Goal: Task Accomplishment & Management: Manage account settings

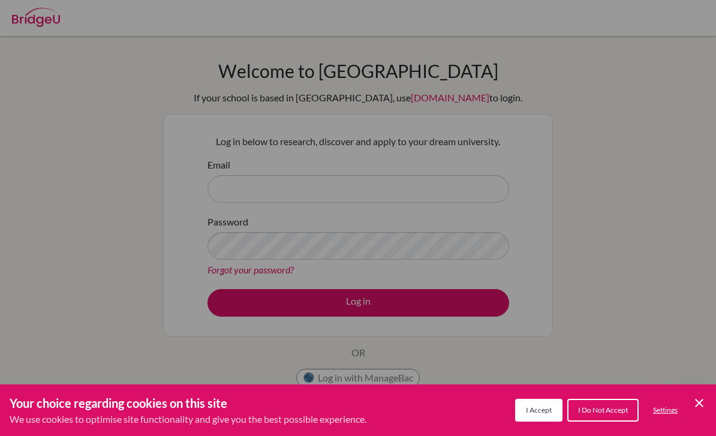
click at [536, 164] on div "Cookie Preferences" at bounding box center [358, 218] width 716 height 436
click at [540, 402] on button "I Accept" at bounding box center [538, 410] width 47 height 23
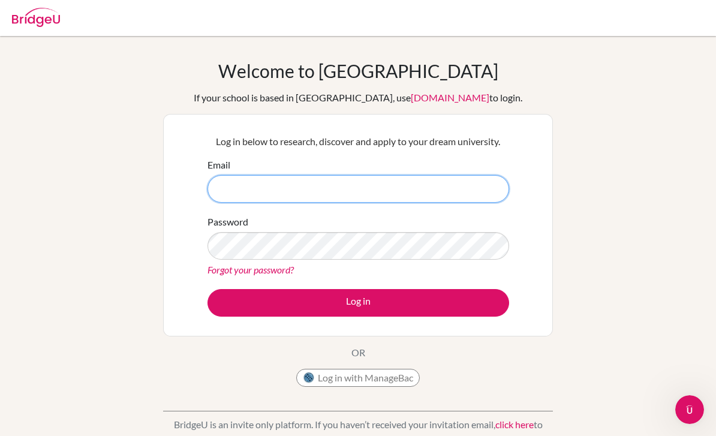
click at [417, 189] on input "Email" at bounding box center [359, 189] width 302 height 28
type input "26calexadyna.fayyaza@sisschools.org"
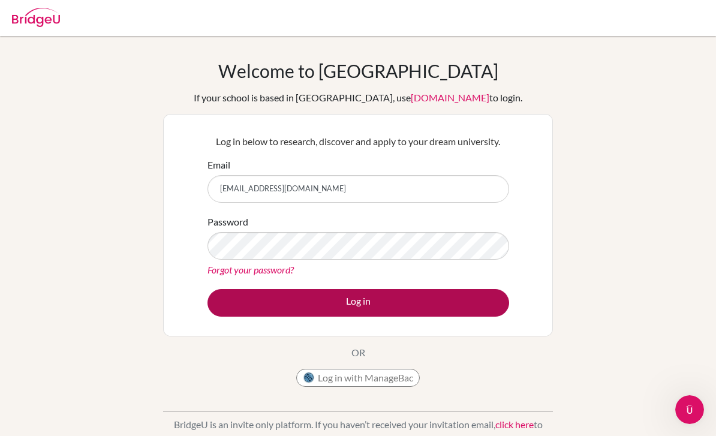
click at [449, 299] on button "Log in" at bounding box center [359, 303] width 302 height 28
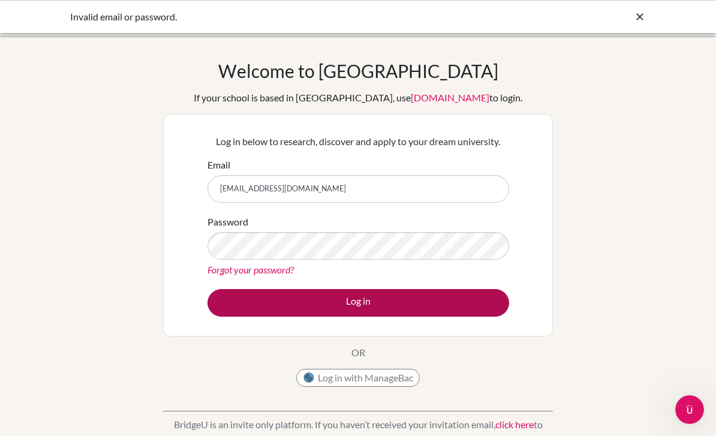
click at [408, 296] on button "Log in" at bounding box center [359, 303] width 302 height 28
click at [413, 297] on button "Log in" at bounding box center [359, 303] width 302 height 28
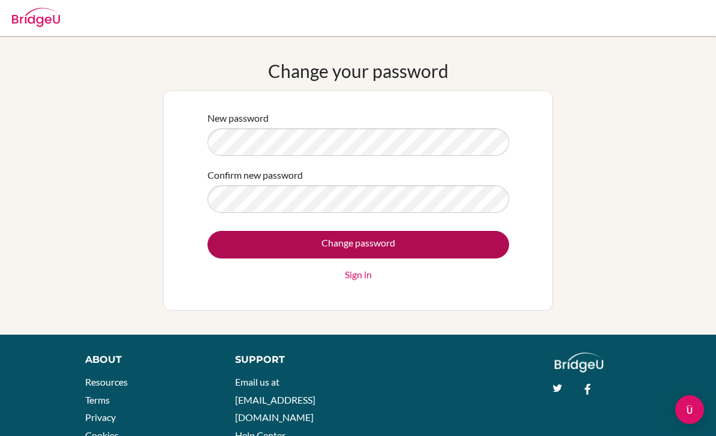
click at [462, 246] on input "Change password" at bounding box center [359, 245] width 302 height 28
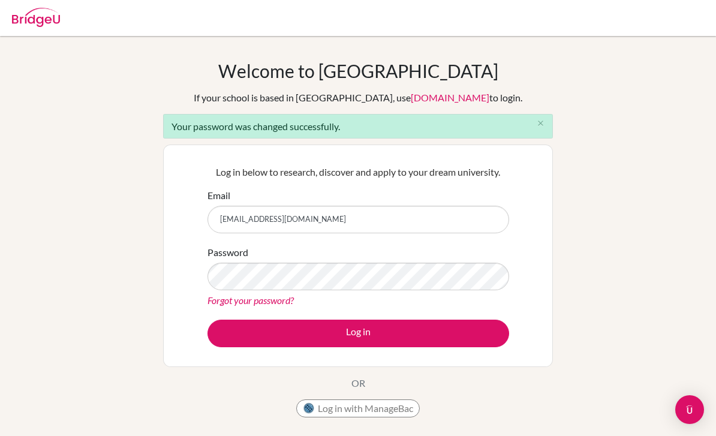
type input "[EMAIL_ADDRESS][DOMAIN_NAME]"
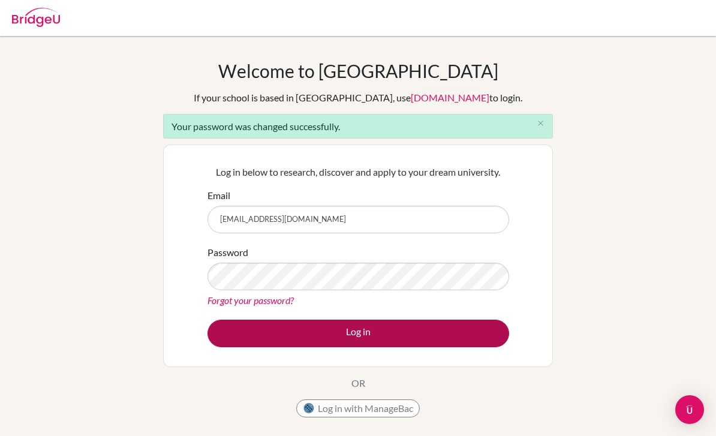
click at [436, 328] on button "Log in" at bounding box center [359, 334] width 302 height 28
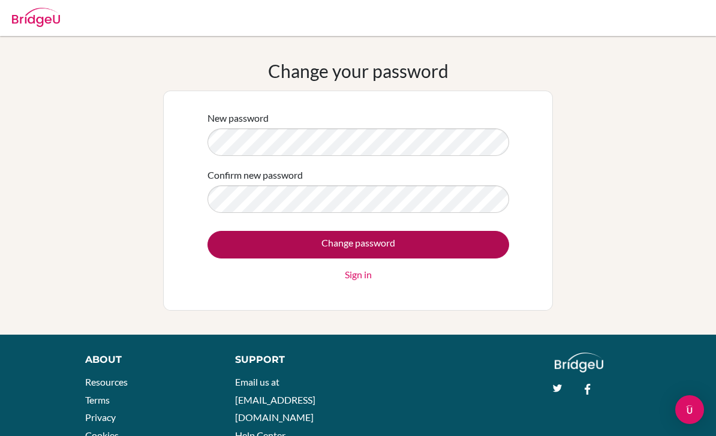
click at [462, 238] on input "Change password" at bounding box center [359, 245] width 302 height 28
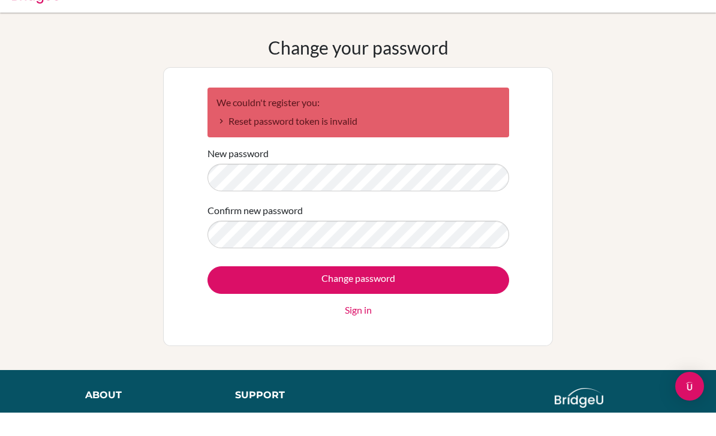
scroll to position [23, 0]
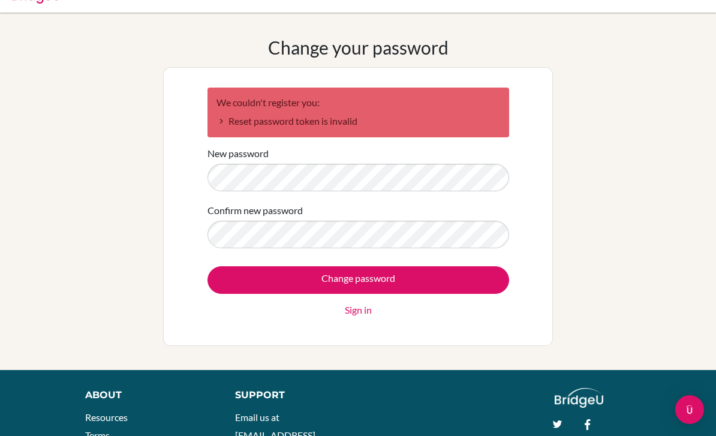
click at [355, 304] on link "Sign in" at bounding box center [358, 310] width 27 height 14
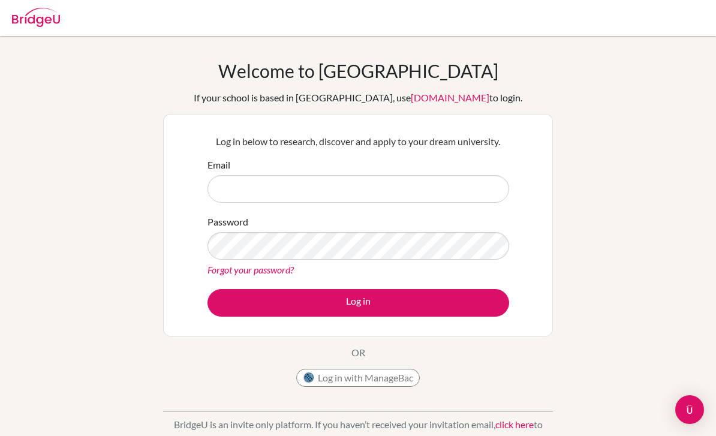
click at [435, 172] on div "Email" at bounding box center [359, 180] width 302 height 45
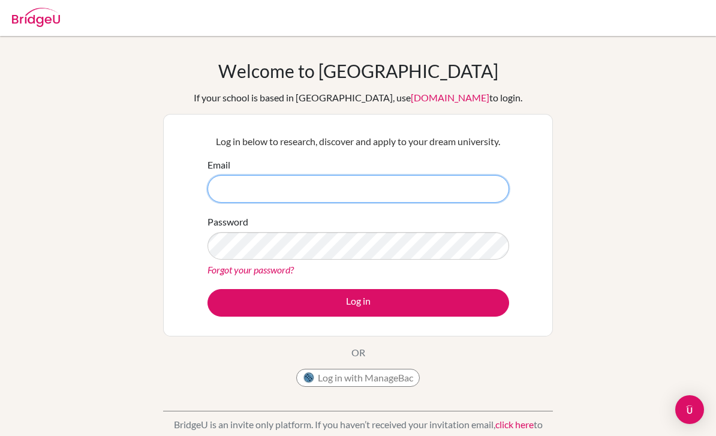
click at [429, 197] on input "Email" at bounding box center [359, 189] width 302 height 28
type input "[EMAIL_ADDRESS][DOMAIN_NAME]"
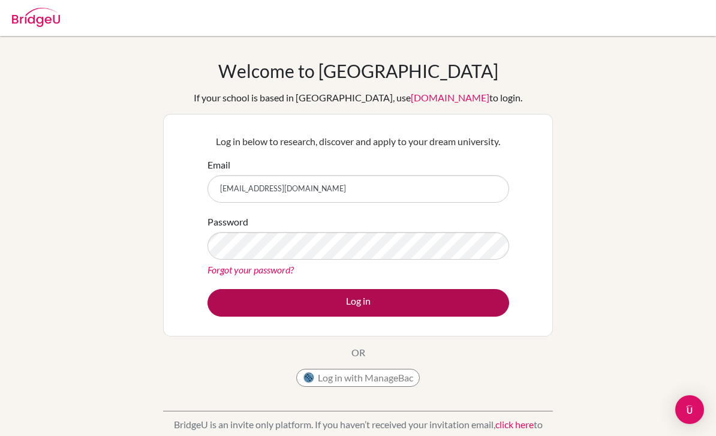
click at [440, 300] on button "Log in" at bounding box center [359, 303] width 302 height 28
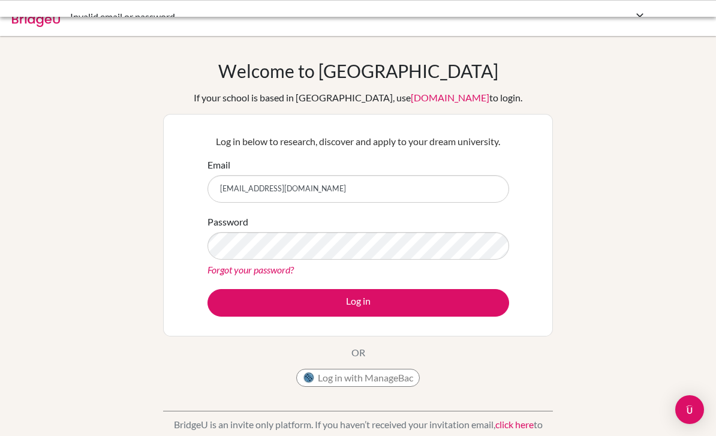
scroll to position [78, 0]
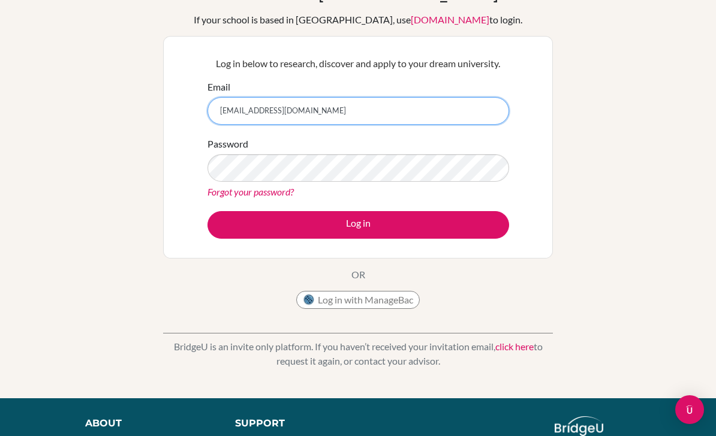
click at [417, 125] on input "[EMAIL_ADDRESS][DOMAIN_NAME]" at bounding box center [359, 111] width 302 height 28
type input "[EMAIL_ADDRESS][DOMAIN_NAME]"
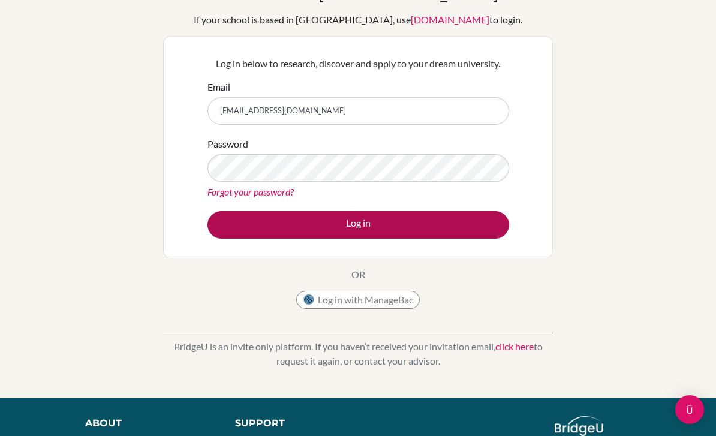
click at [422, 239] on button "Log in" at bounding box center [359, 225] width 302 height 28
